Goal: Task Accomplishment & Management: Use online tool/utility

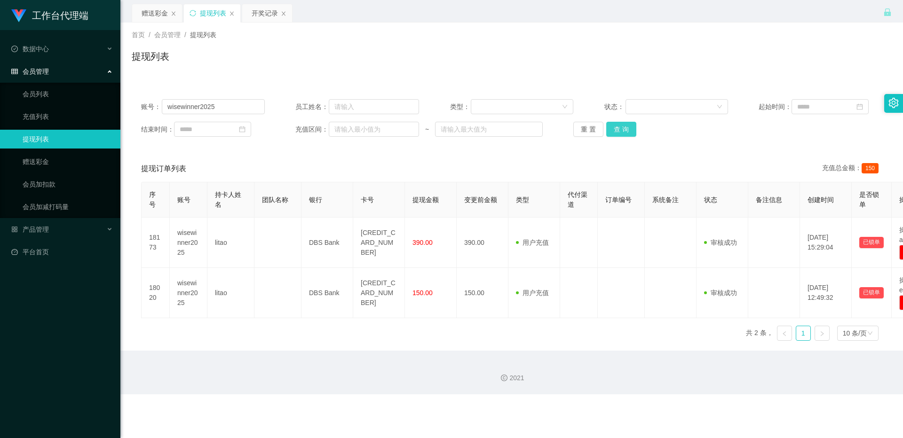
click at [623, 130] on button "查 询" at bounding box center [621, 129] width 30 height 15
click at [220, 109] on input "wisewinner2025" at bounding box center [213, 106] width 103 height 15
paste input "PRASAD"
type input "PRASAD2025"
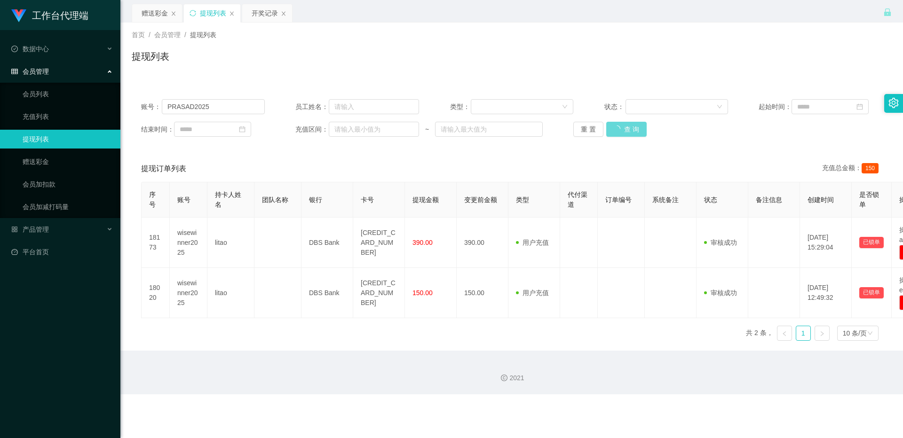
click at [617, 134] on div "重 置 查 询" at bounding box center [635, 129] width 124 height 15
click at [158, 9] on div "赠送彩金" at bounding box center [155, 13] width 26 height 18
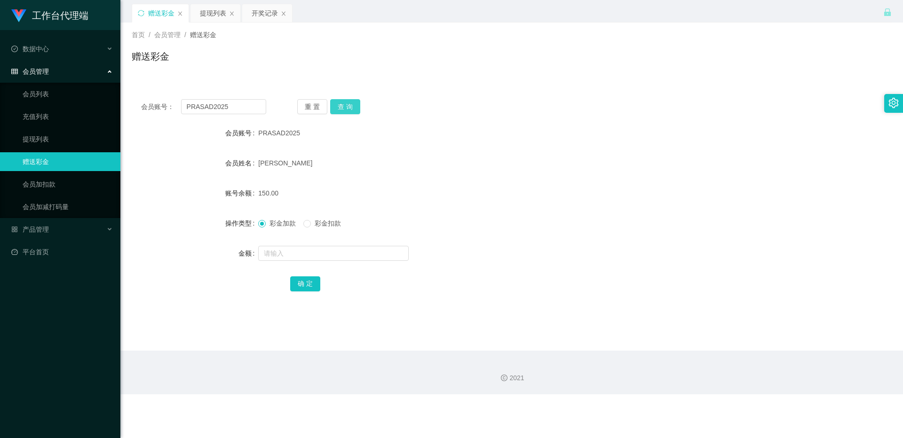
click at [352, 102] on button "查 询" at bounding box center [345, 106] width 30 height 15
click at [237, 109] on input "PRASAD2025" at bounding box center [223, 106] width 85 height 15
click at [360, 108] on div "重 置 查 询" at bounding box center [359, 106] width 125 height 15
click at [353, 103] on div "重 置 查 询" at bounding box center [359, 106] width 125 height 15
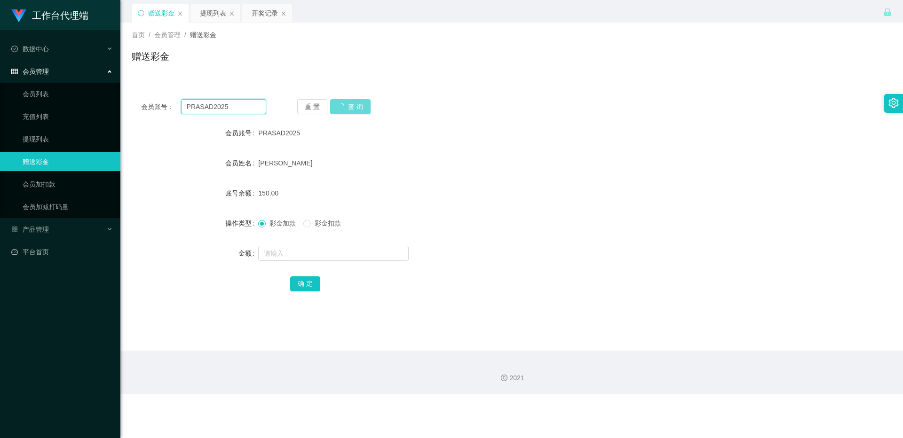
click at [233, 101] on input "PRASAD2025" at bounding box center [223, 106] width 85 height 15
click at [330, 103] on div "重 置 查 询" at bounding box center [359, 106] width 125 height 15
drag, startPoint x: 330, startPoint y: 103, endPoint x: 353, endPoint y: 106, distance: 23.3
click at [353, 106] on div "重 置 查 询" at bounding box center [359, 106] width 125 height 15
